Goal: Task Accomplishment & Management: Use online tool/utility

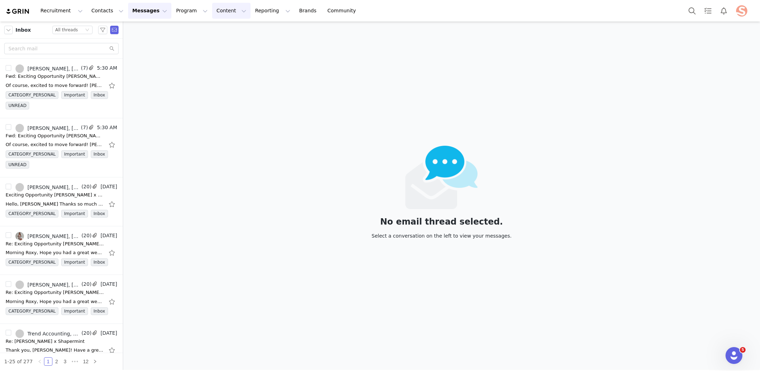
click at [224, 13] on button "Content Content" at bounding box center [231, 11] width 38 height 16
click at [251, 15] on button "Reporting Reporting" at bounding box center [273, 11] width 44 height 16
click at [257, 43] on p "Report Builder" at bounding box center [256, 43] width 35 height 7
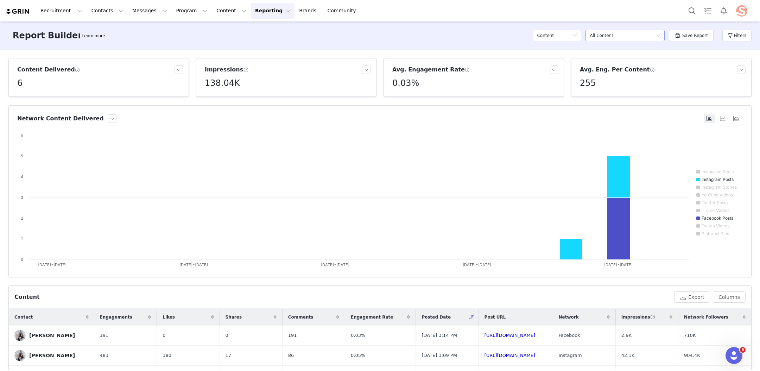
click at [654, 36] on div "Select a report All Content" at bounding box center [623, 35] width 66 height 11
click at [717, 46] on div "Report Builder Learn more Content Select a report All Content Save Report Filte…" at bounding box center [380, 35] width 760 height 28
click at [736, 39] on button "Filters" at bounding box center [736, 35] width 29 height 11
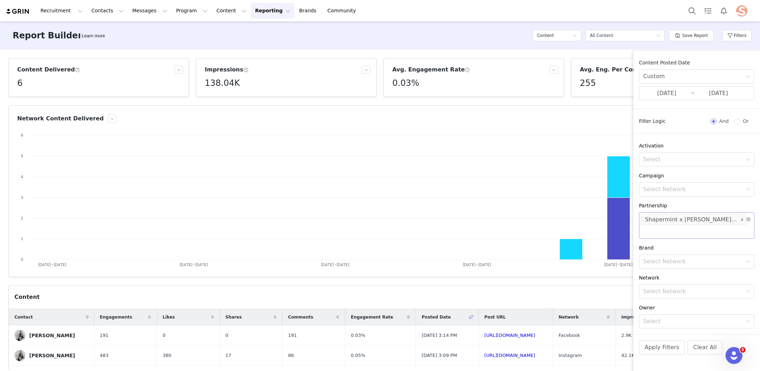
click at [741, 221] on icon "icon: close" at bounding box center [742, 220] width 4 height 4
click at [721, 222] on div "Select" at bounding box center [693, 219] width 101 height 7
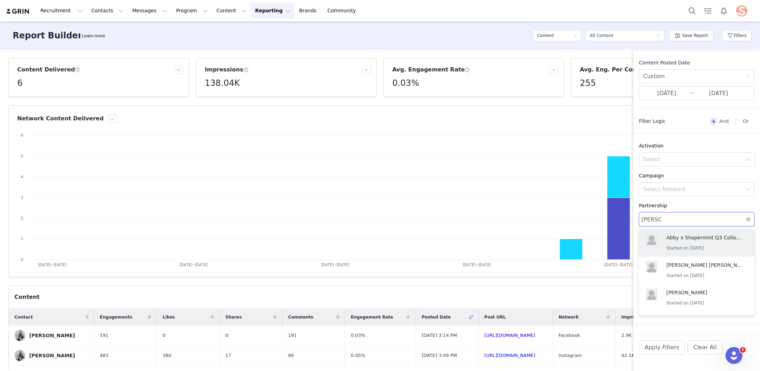
type input "Vanessa"
click at [695, 273] on p "Started on 9/30/2025" at bounding box center [705, 276] width 77 height 8
click at [743, 335] on div "Apply Filters Clear All" at bounding box center [696, 356] width 127 height 45
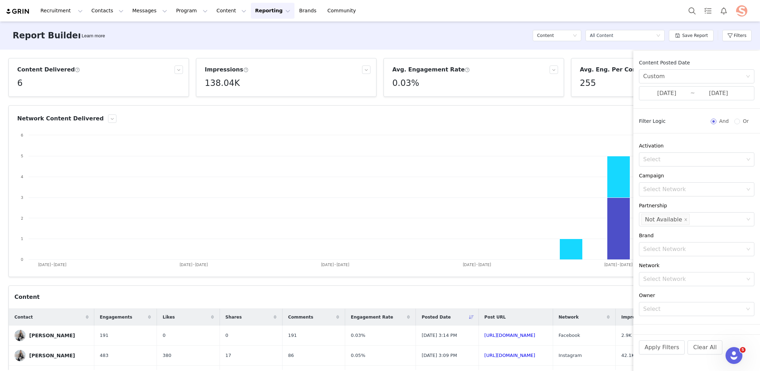
click at [678, 219] on div "Not Available" at bounding box center [663, 219] width 37 height 11
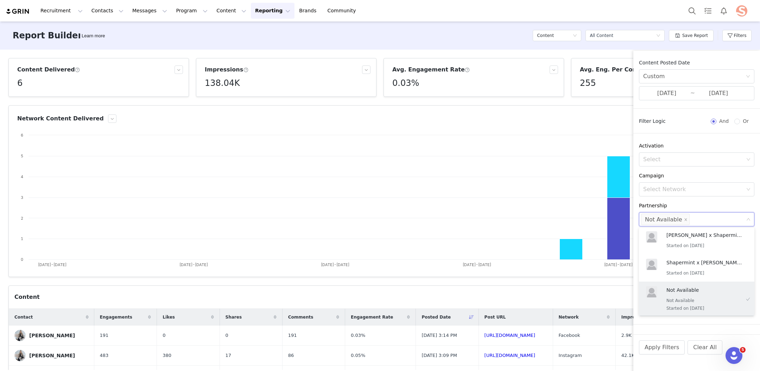
scroll to position [0, 0]
click at [683, 218] on li "Not Available" at bounding box center [665, 218] width 49 height 11
click at [684, 219] on icon "icon: close" at bounding box center [686, 219] width 4 height 4
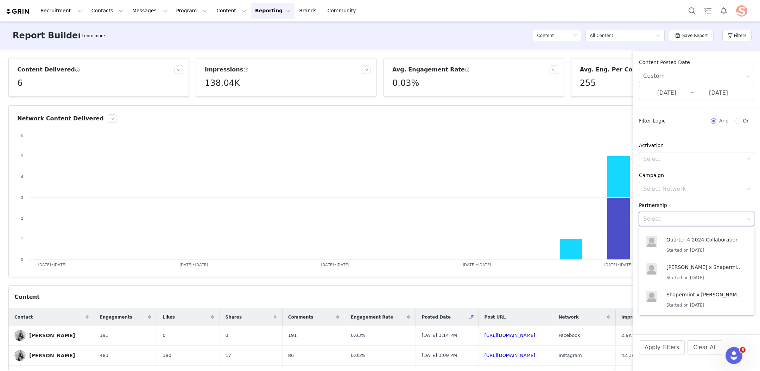
scroll to position [3, 0]
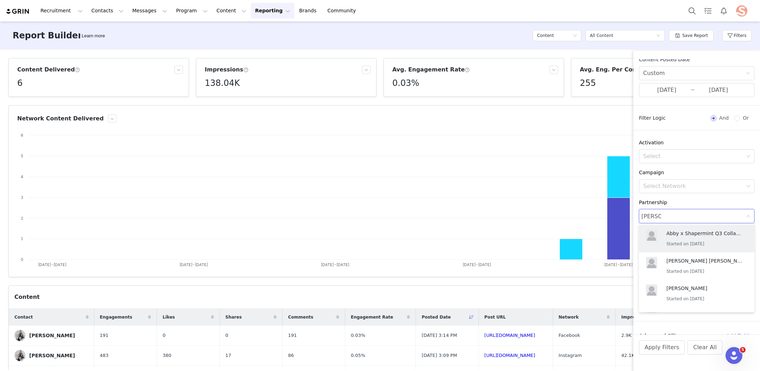
type input "Vanessa"
click at [698, 263] on p "Shapermint x Vanessa Q3 Collaboration" at bounding box center [705, 262] width 77 height 8
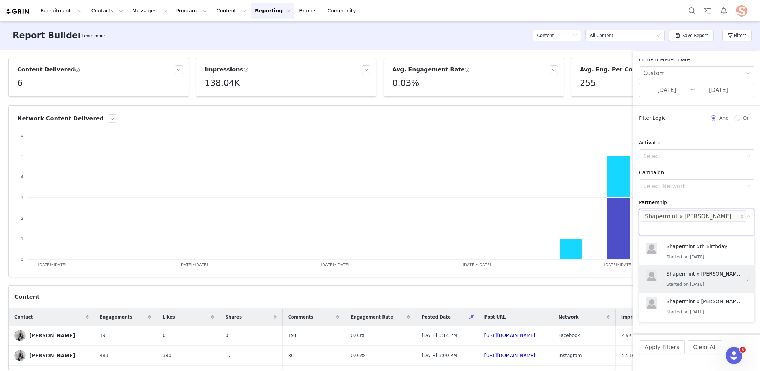
click at [735, 196] on div "Content Posted Date Custom 07/01/2025 ~ 09/29/2025 Filter Logic And Or Activati…" at bounding box center [696, 196] width 127 height 275
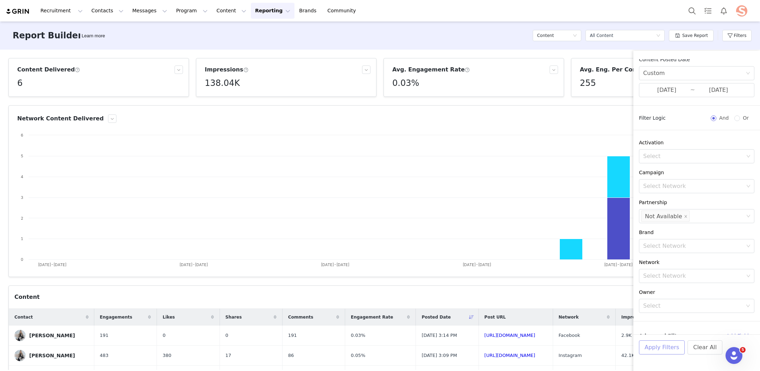
click at [652, 350] on button "Apply Filters" at bounding box center [662, 347] width 46 height 14
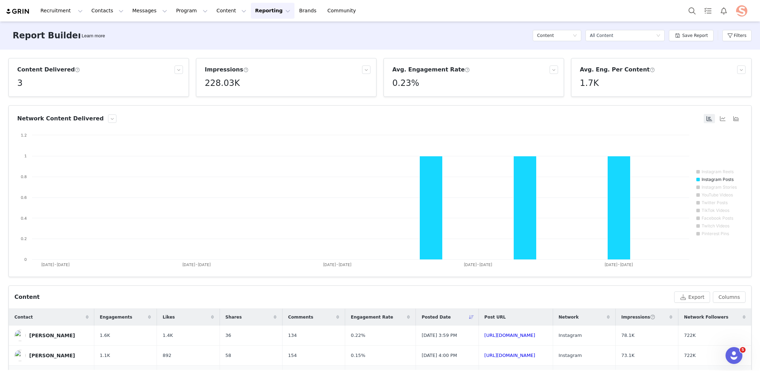
scroll to position [43, 0]
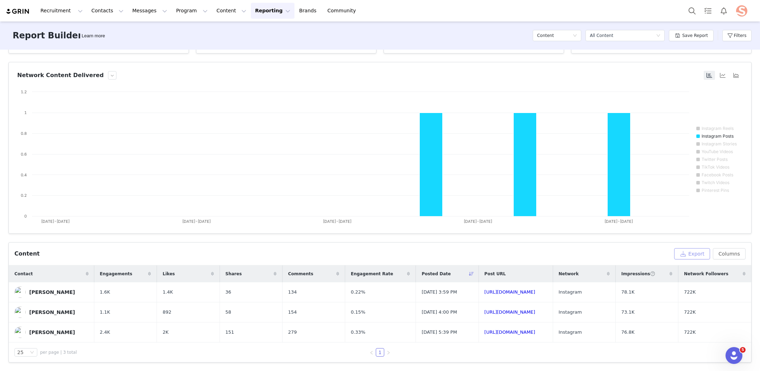
click at [697, 256] on button "Export" at bounding box center [692, 253] width 36 height 11
click at [617, 354] on span "Download" at bounding box center [621, 356] width 21 height 6
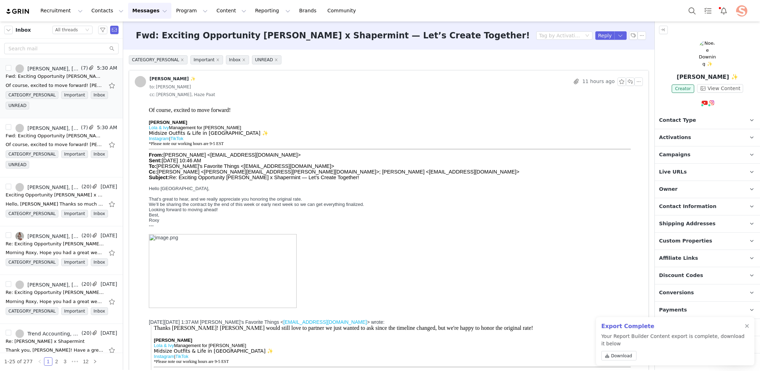
click at [706, 44] on img at bounding box center [707, 53] width 19 height 27
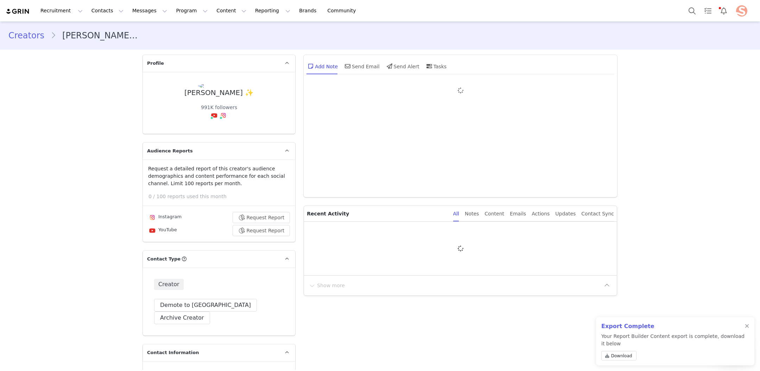
type input "+1 ([GEOGRAPHIC_DATA])"
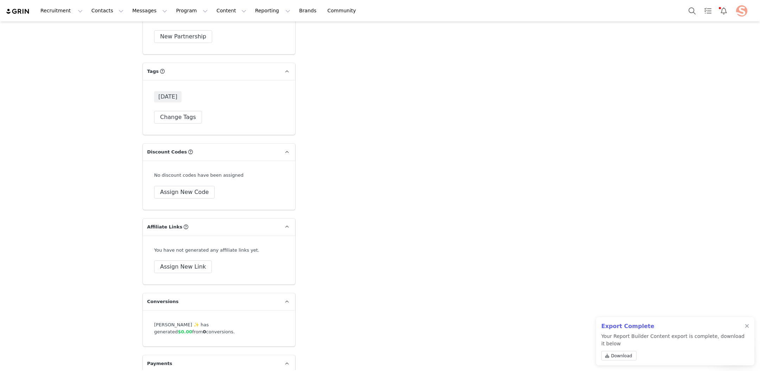
scroll to position [2050, 0]
click at [193, 185] on button "Assign New Code" at bounding box center [184, 191] width 61 height 13
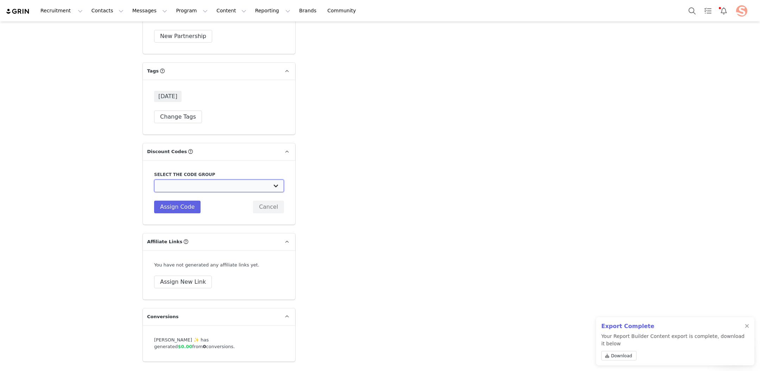
click at [194, 179] on select "Truekind: TK Influencer Truekind: TK BAP The Spa Dr: The Spa Dr - Brand Ambassa…" at bounding box center [219, 185] width 130 height 13
select select "10008533"
click at [154, 179] on select "Truekind: TK Influencer Truekind: TK BAP The Spa Dr: The Spa Dr - Brand Ambassa…" at bounding box center [219, 185] width 130 height 13
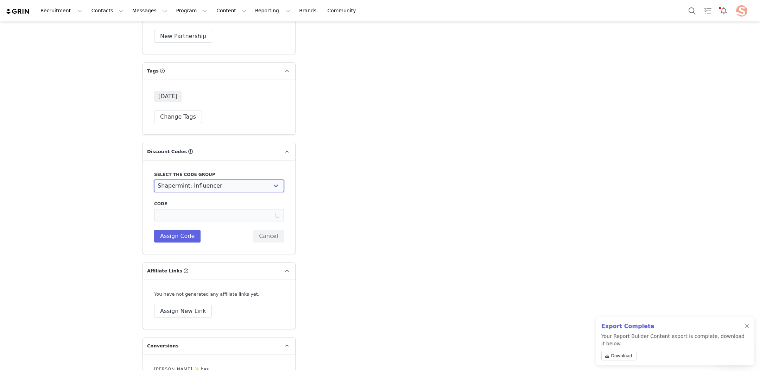
type input "NOELLESHM20"
click at [204, 209] on input "NOELLESHM20" at bounding box center [219, 215] width 130 height 13
click at [185, 230] on button "Assign Code" at bounding box center [177, 236] width 46 height 13
